Goal: Transaction & Acquisition: Obtain resource

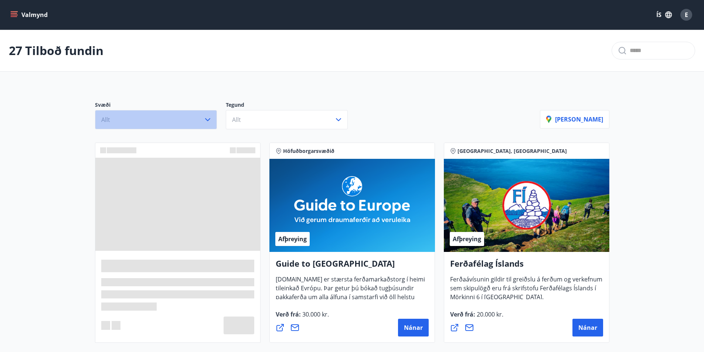
click at [160, 122] on button "Allt" at bounding box center [156, 119] width 122 height 19
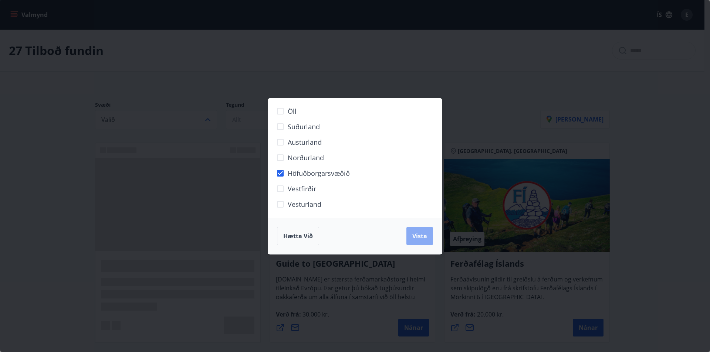
click at [418, 238] on span "Vista" at bounding box center [419, 236] width 15 height 8
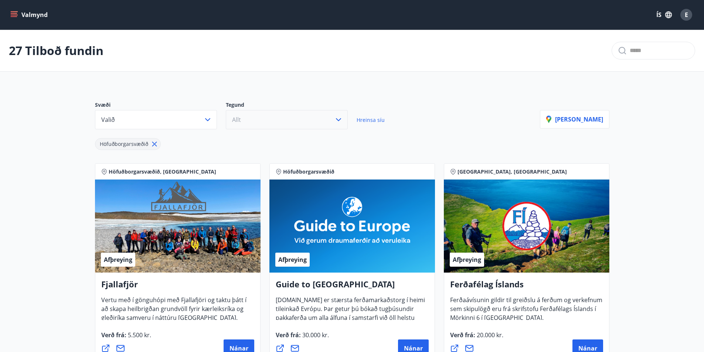
click at [285, 126] on button "Allt" at bounding box center [287, 119] width 122 height 19
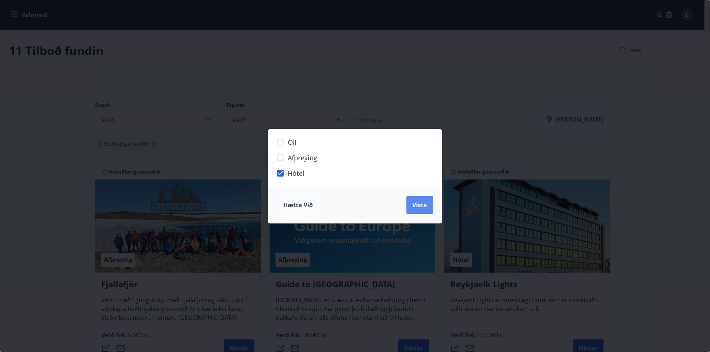
click at [422, 207] on span "Vista" at bounding box center [419, 205] width 15 height 8
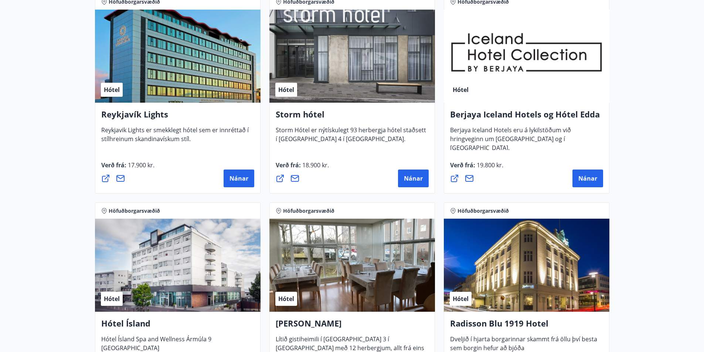
scroll to position [185, 0]
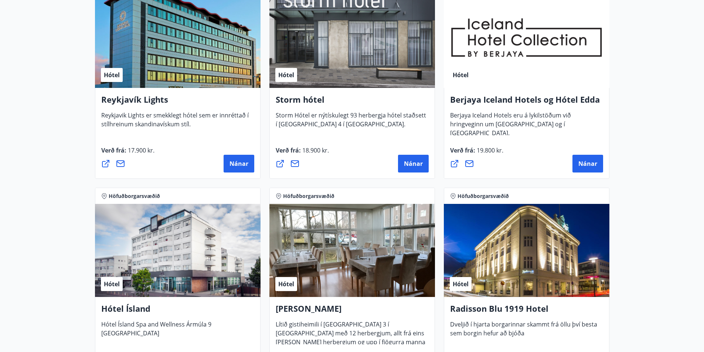
drag, startPoint x: 584, startPoint y: 102, endPoint x: 643, endPoint y: 74, distance: 66.5
click at [643, 74] on main "8 Tilboð fundin Svæði Valið Tegund Valið Hreinsa síu Höfuðborgarsvæðið Hótel [P…" at bounding box center [352, 223] width 704 height 757
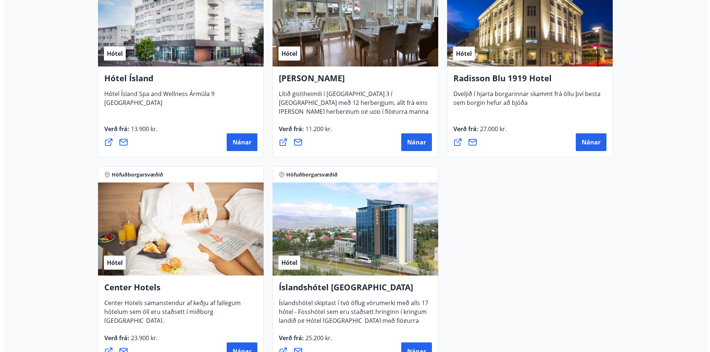
scroll to position [415, 0]
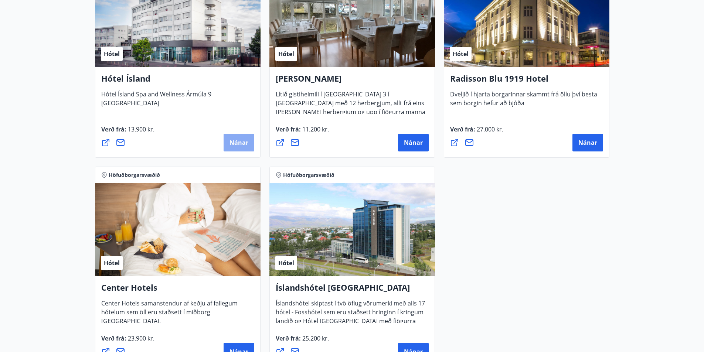
click at [226, 145] on button "Nánar" at bounding box center [239, 143] width 31 height 18
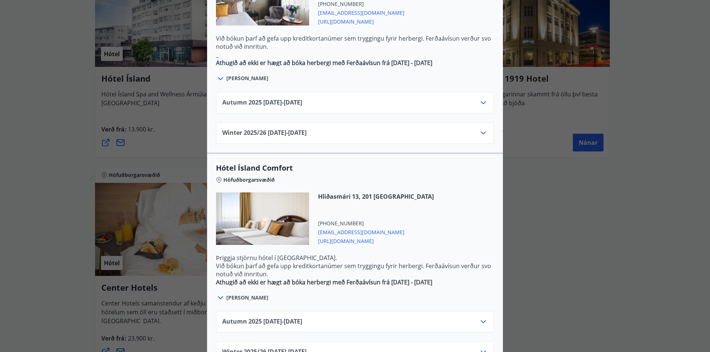
scroll to position [476, 0]
click at [479, 317] on icon at bounding box center [483, 321] width 9 height 9
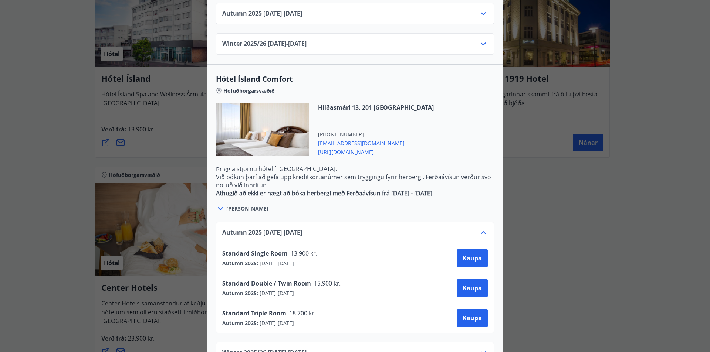
scroll to position [565, 0]
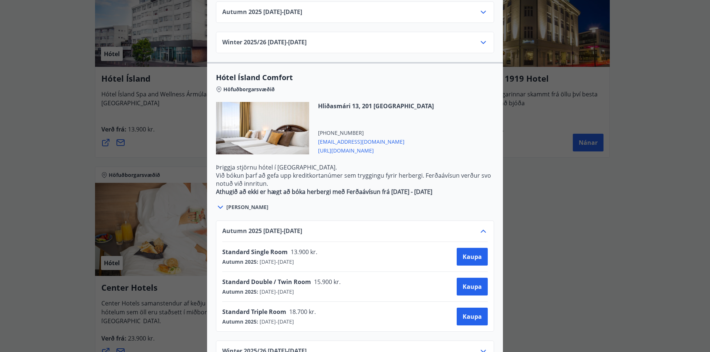
click at [241, 204] on span "[PERSON_NAME]" at bounding box center [247, 207] width 42 height 7
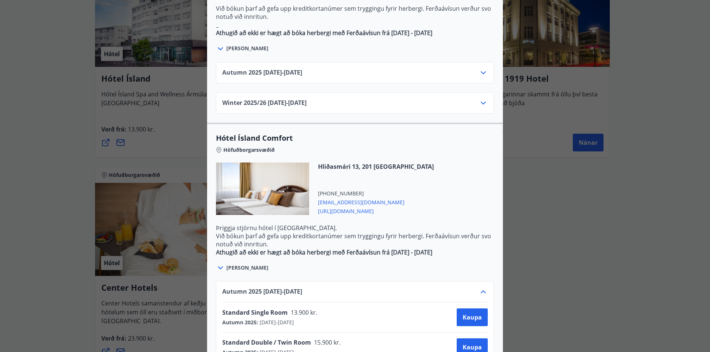
scroll to position [418, 0]
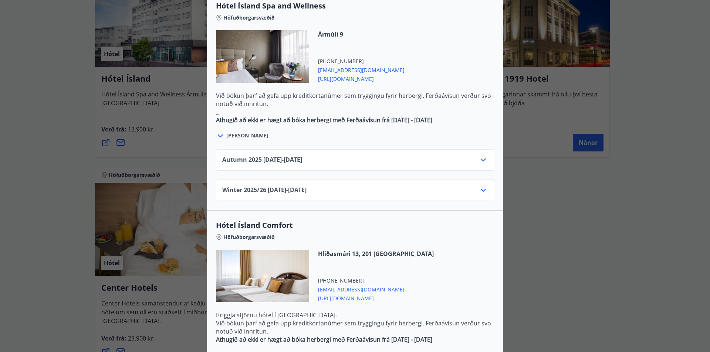
click at [481, 156] on div "Autumn [PHONE_NUMBER][DATE] - [DATE]" at bounding box center [354, 163] width 265 height 15
click at [479, 156] on icon at bounding box center [483, 160] width 9 height 9
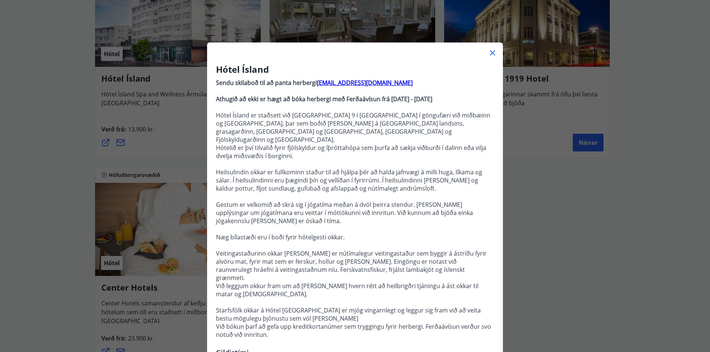
scroll to position [0, 0]
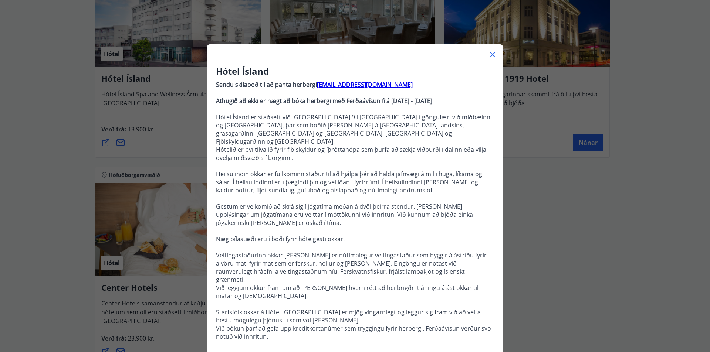
click at [489, 57] on icon at bounding box center [492, 54] width 9 height 9
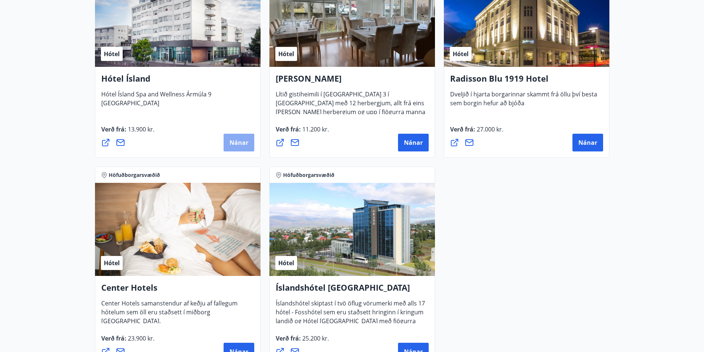
click at [230, 147] on button "Nánar" at bounding box center [239, 143] width 31 height 18
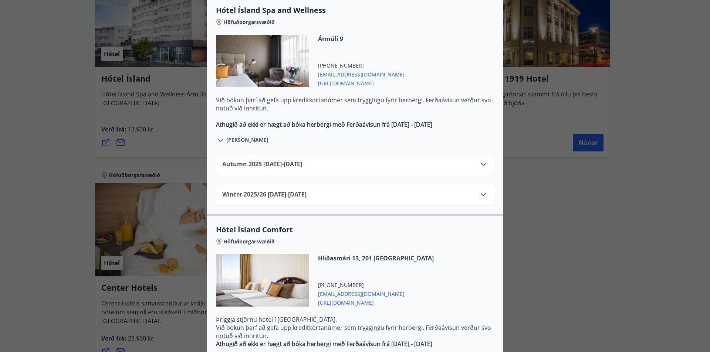
scroll to position [476, 0]
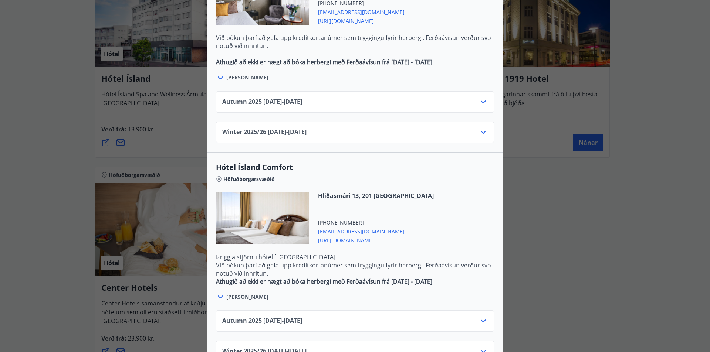
click at [258, 193] on div at bounding box center [262, 218] width 93 height 52
click at [240, 293] on span "[PERSON_NAME]" at bounding box center [247, 296] width 42 height 7
click at [219, 293] on icon at bounding box center [220, 297] width 9 height 9
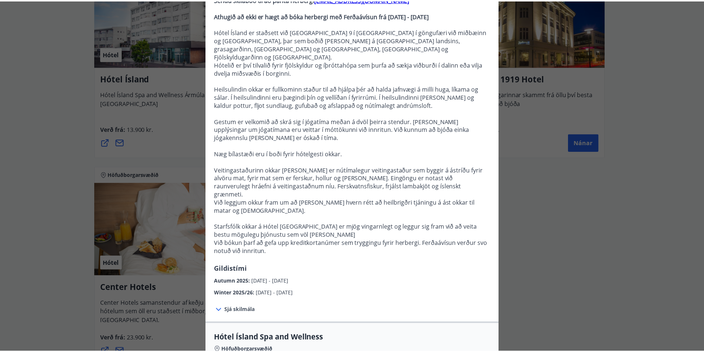
scroll to position [0, 0]
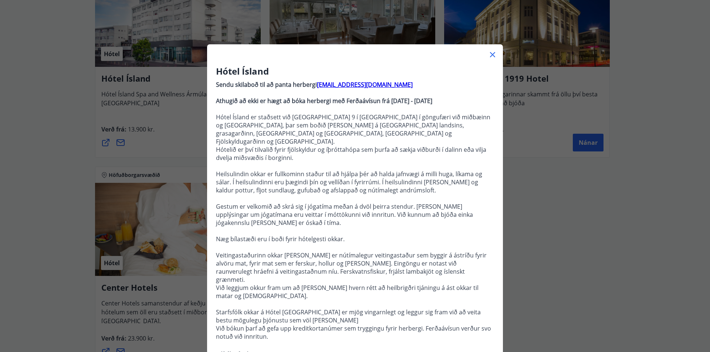
click at [490, 55] on icon at bounding box center [492, 54] width 9 height 9
